Goal: Transaction & Acquisition: Book appointment/travel/reservation

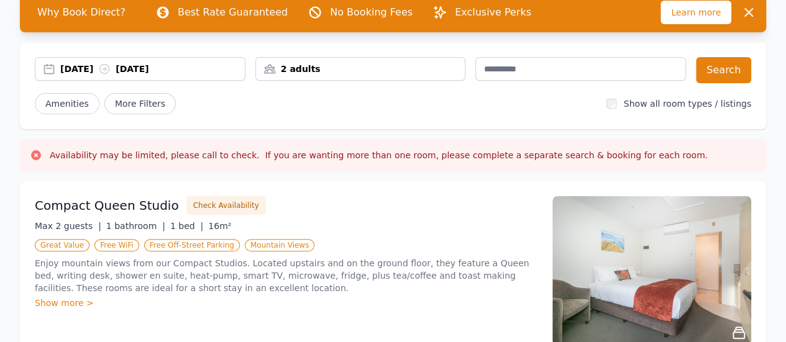
scroll to position [70, 0]
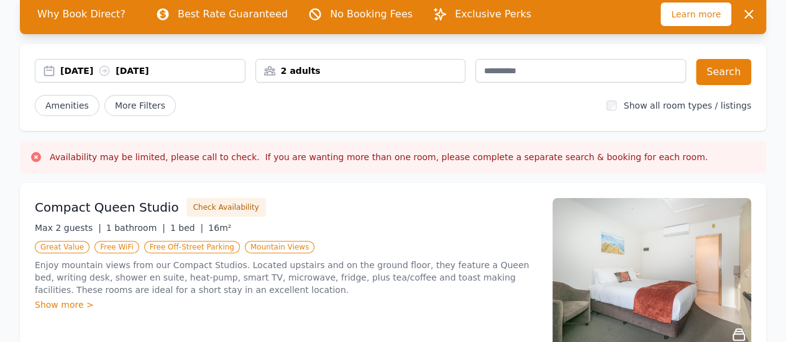
click at [430, 74] on div "2 adults" at bounding box center [360, 71] width 209 height 12
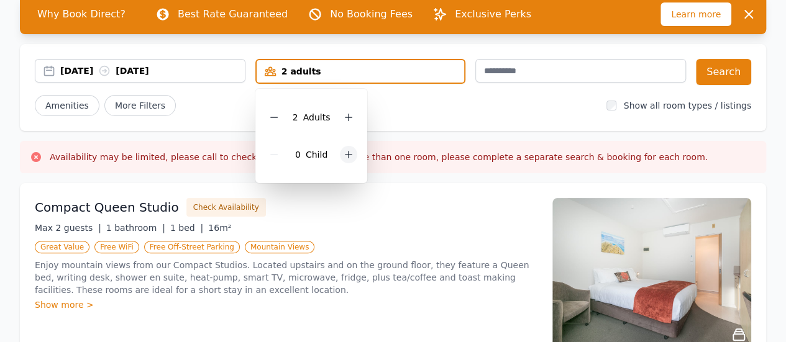
click at [343, 159] on icon at bounding box center [348, 155] width 10 height 10
click at [396, 187] on div "Compact Queen Studio Check Availability Max 2 guests | 1 bathroom | 1 bed | 16m…" at bounding box center [393, 272] width 746 height 179
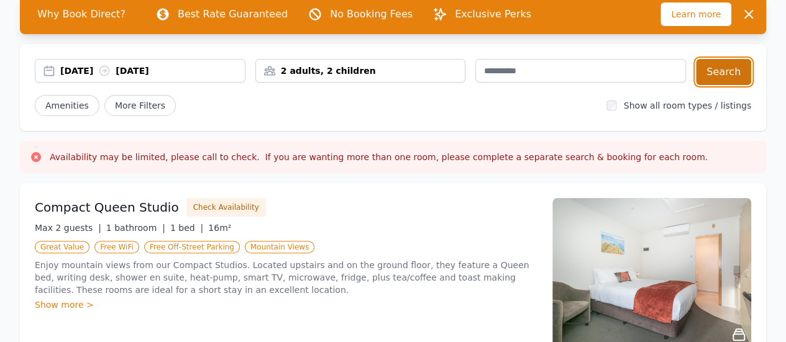
click at [729, 79] on button "Search" at bounding box center [723, 72] width 55 height 26
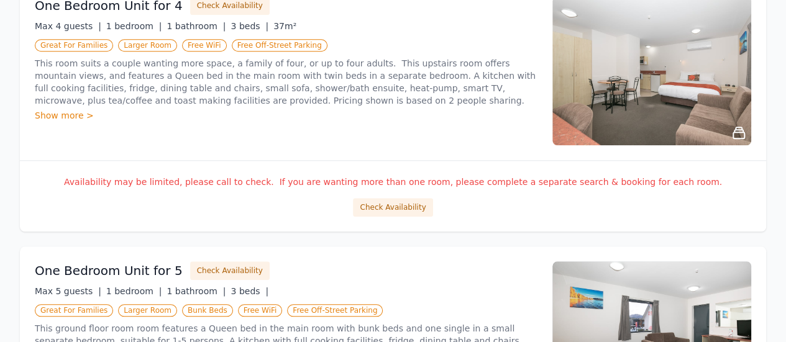
scroll to position [539, 0]
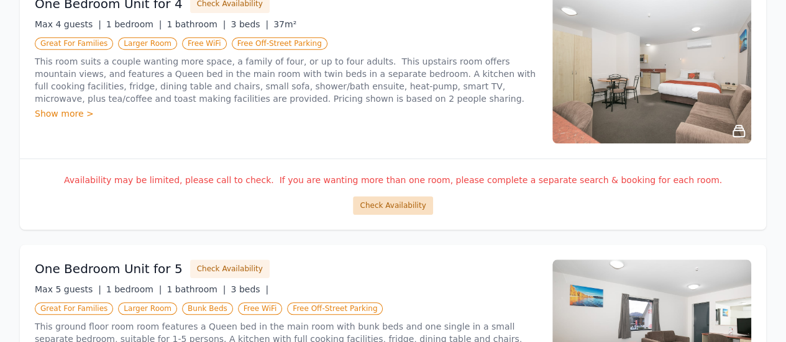
click at [420, 201] on button "Check Availability" at bounding box center [393, 205] width 80 height 19
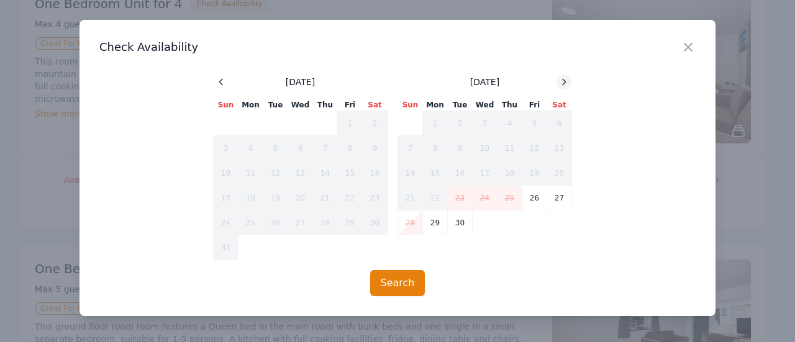
click at [565, 81] on icon at bounding box center [564, 82] width 3 height 6
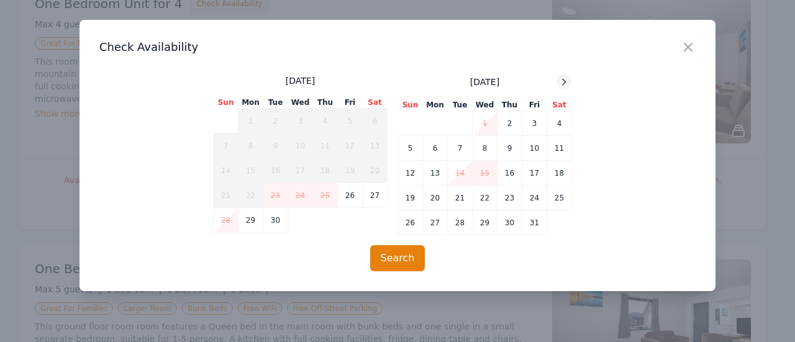
click at [565, 81] on icon at bounding box center [564, 82] width 3 height 6
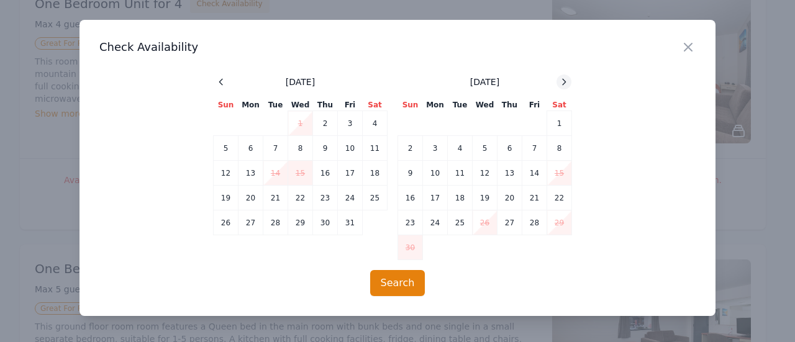
click at [565, 81] on icon at bounding box center [564, 82] width 3 height 6
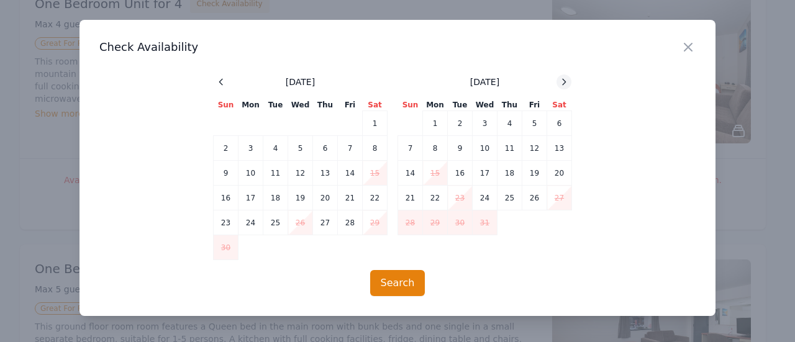
click at [563, 80] on icon at bounding box center [564, 82] width 10 height 10
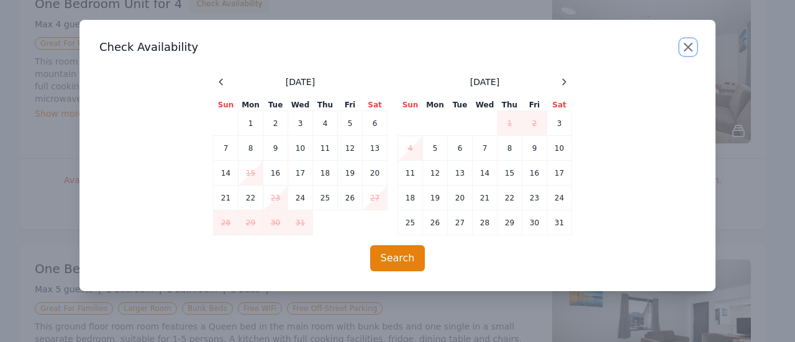
click at [687, 44] on icon "button" at bounding box center [688, 47] width 15 height 15
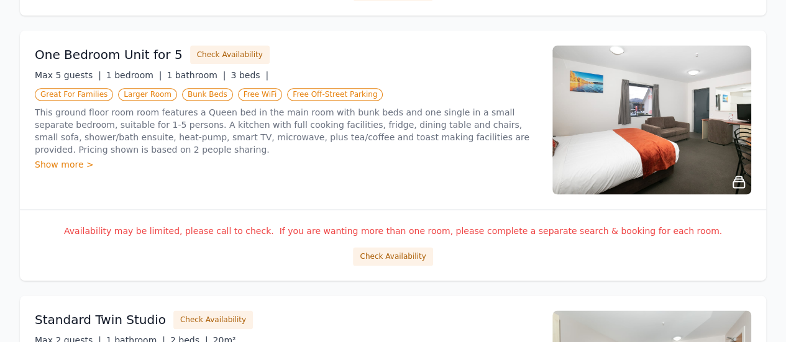
scroll to position [754, 0]
click at [410, 248] on button "Check Availability" at bounding box center [393, 256] width 80 height 19
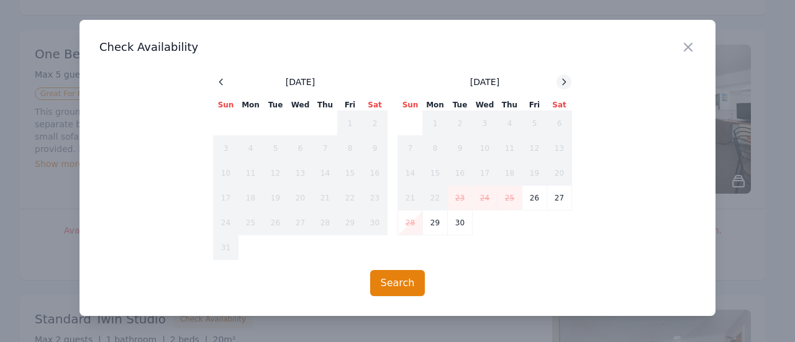
click at [565, 78] on icon at bounding box center [564, 82] width 10 height 10
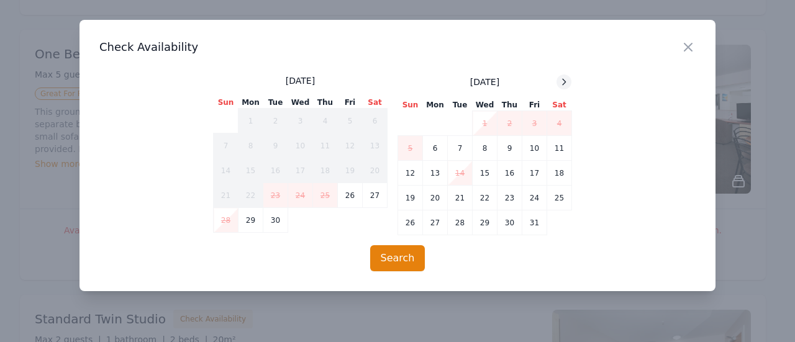
click at [565, 78] on icon at bounding box center [564, 82] width 10 height 10
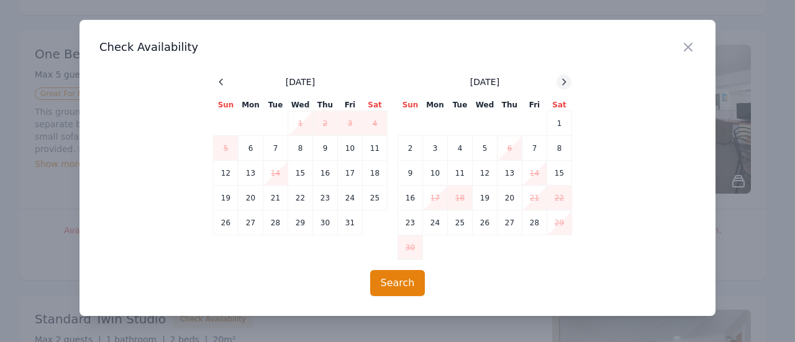
click at [565, 78] on icon at bounding box center [564, 82] width 10 height 10
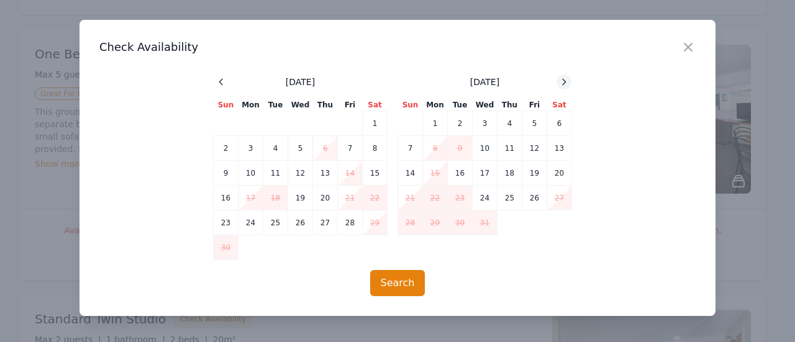
click at [565, 78] on icon at bounding box center [564, 82] width 10 height 10
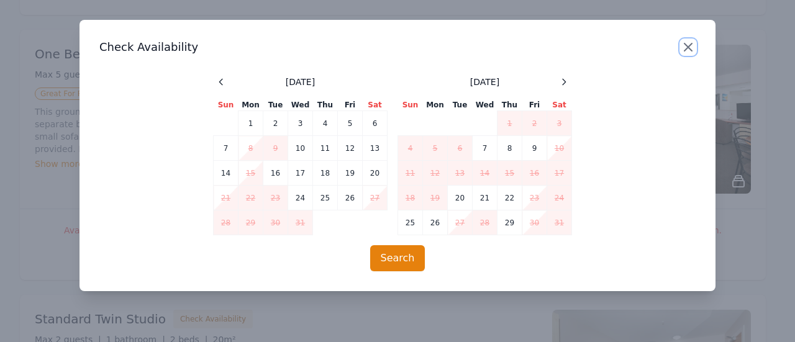
click at [694, 49] on icon "button" at bounding box center [688, 47] width 15 height 15
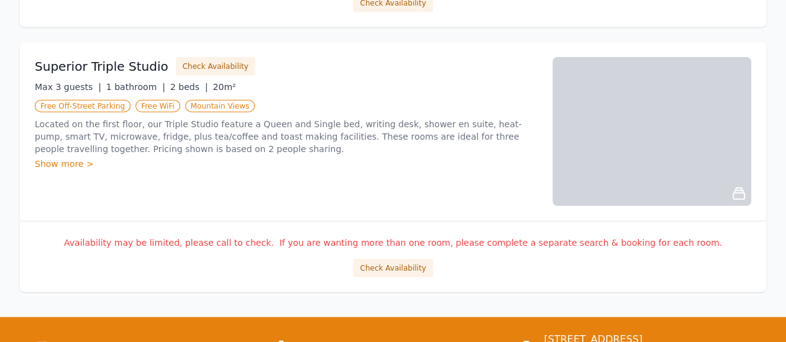
scroll to position [1537, 0]
